Goal: Transaction & Acquisition: Purchase product/service

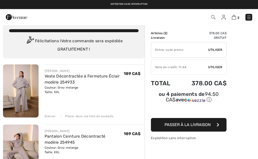
scroll to position [7, 0]
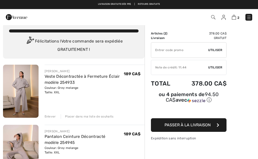
click at [214, 68] on span "Utiliser" at bounding box center [215, 67] width 14 height 5
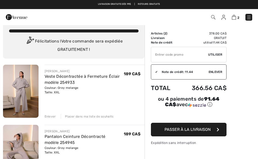
click at [208, 55] on input "TEXT" at bounding box center [179, 54] width 57 height 15
click at [204, 130] on span "Passer à la livraison" at bounding box center [187, 129] width 46 height 5
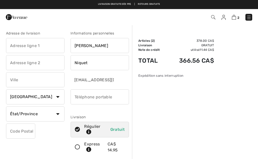
click at [15, 43] on input "text" at bounding box center [35, 45] width 58 height 15
click at [16, 82] on input "text" at bounding box center [35, 79] width 58 height 15
type input "104 rue Boulianne"
click at [60, 117] on select "État/Province Alberta Colombie-Britannique Ile-du-Prince-Edward Manitoba Nouvea…" at bounding box center [35, 114] width 58 height 15
type input "Dolbeau-Mistassini"
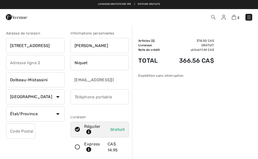
select select "QC"
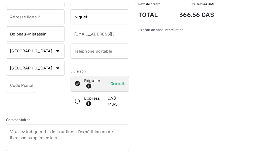
scroll to position [46, 0]
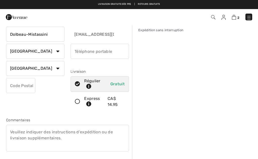
click at [26, 86] on input "text" at bounding box center [20, 85] width 29 height 15
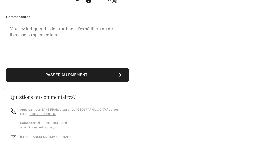
scroll to position [132, 0]
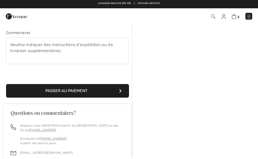
type input "G8L5L4"
click at [119, 90] on button "Passer au paiement" at bounding box center [67, 92] width 123 height 14
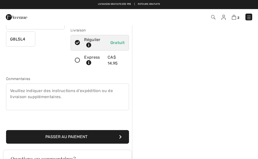
scroll to position [53, 0]
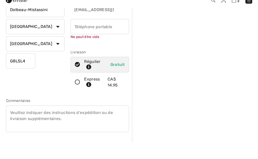
click at [81, 43] on input "phone" at bounding box center [100, 43] width 58 height 15
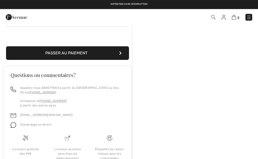
scroll to position [172, 0]
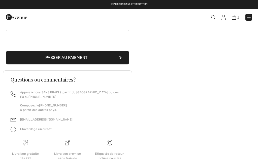
type input "4182762463"
click at [74, 58] on button "Passer au paiement" at bounding box center [67, 58] width 123 height 14
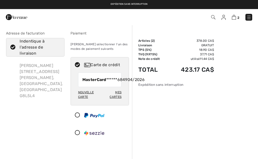
click at [14, 47] on icon at bounding box center [12, 47] width 13 height 5
click at [57, 47] on input "Indentique à l'adresse de livraison" at bounding box center [58, 47] width 3 height 15
checkbox input "false"
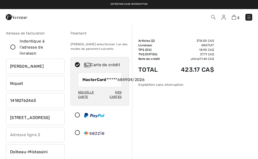
click at [54, 118] on input "104 Rue Boulianne" at bounding box center [35, 117] width 58 height 15
type input "1"
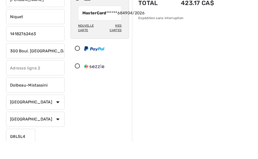
scroll to position [50, 0]
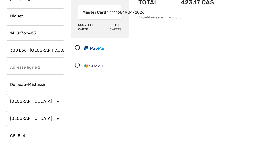
click at [31, 146] on input "G8L5L4" at bounding box center [20, 153] width 29 height 15
type input "300 Boul. Wallberg"
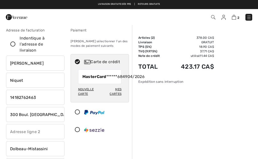
scroll to position [0, 0]
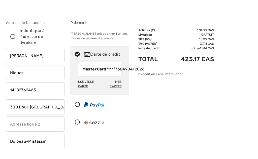
type input "G8L1E4"
click at [118, 90] on div "Mes cartes" at bounding box center [112, 94] width 18 height 13
radio input "true"
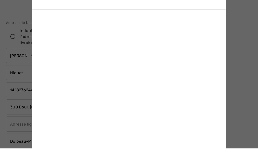
scroll to position [11, 0]
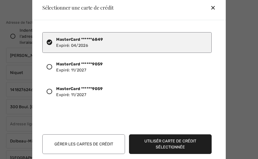
click at [52, 68] on div at bounding box center [52, 67] width 10 height 9
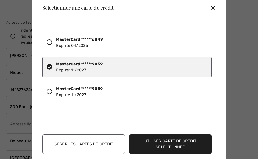
click at [174, 145] on button "Utilisér carte de crédit sélectionnée" at bounding box center [170, 145] width 83 height 20
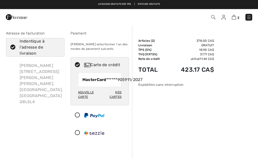
click at [14, 45] on icon at bounding box center [12, 47] width 13 height 5
click at [57, 45] on input "Indentique à l'adresse de livraison" at bounding box center [58, 47] width 3 height 15
checkbox input "false"
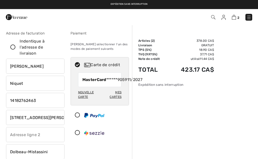
click at [52, 118] on input "104 Rue Boulianne" at bounding box center [35, 117] width 58 height 15
type input "1"
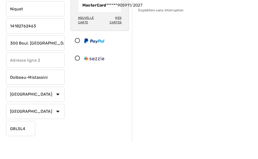
scroll to position [58, 0]
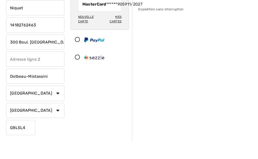
click at [30, 138] on input "G8L5L4" at bounding box center [20, 145] width 29 height 15
type input "300 Boul. Wallberg"
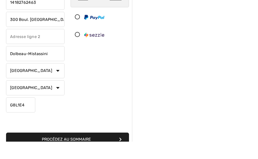
scroll to position [81, 0]
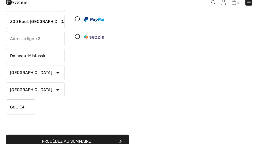
type input "G8L1E4"
click at [122, 150] on button "Procédez au sommaire" at bounding box center [67, 157] width 123 height 14
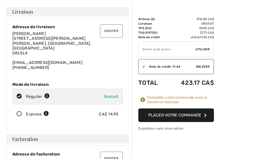
scroll to position [22, 0]
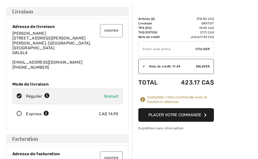
click at [182, 114] on button "Placer votre commande" at bounding box center [176, 115] width 76 height 14
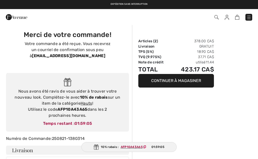
checkbox input "true"
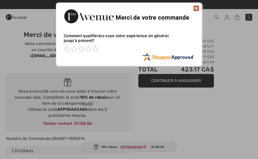
click at [98, 49] on span at bounding box center [95, 49] width 6 height 6
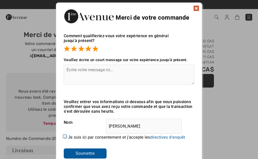
click at [198, 9] on img at bounding box center [196, 8] width 6 height 6
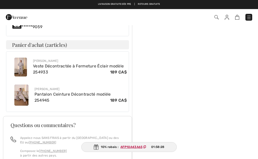
scroll to position [267, 0]
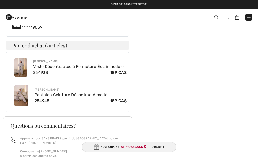
click at [138, 149] on ins "AFP10A43A65" at bounding box center [132, 147] width 22 height 4
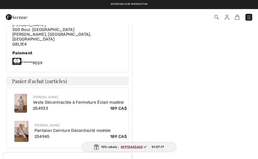
scroll to position [229, 0]
